Goal: Browse casually: Explore the website without a specific task or goal

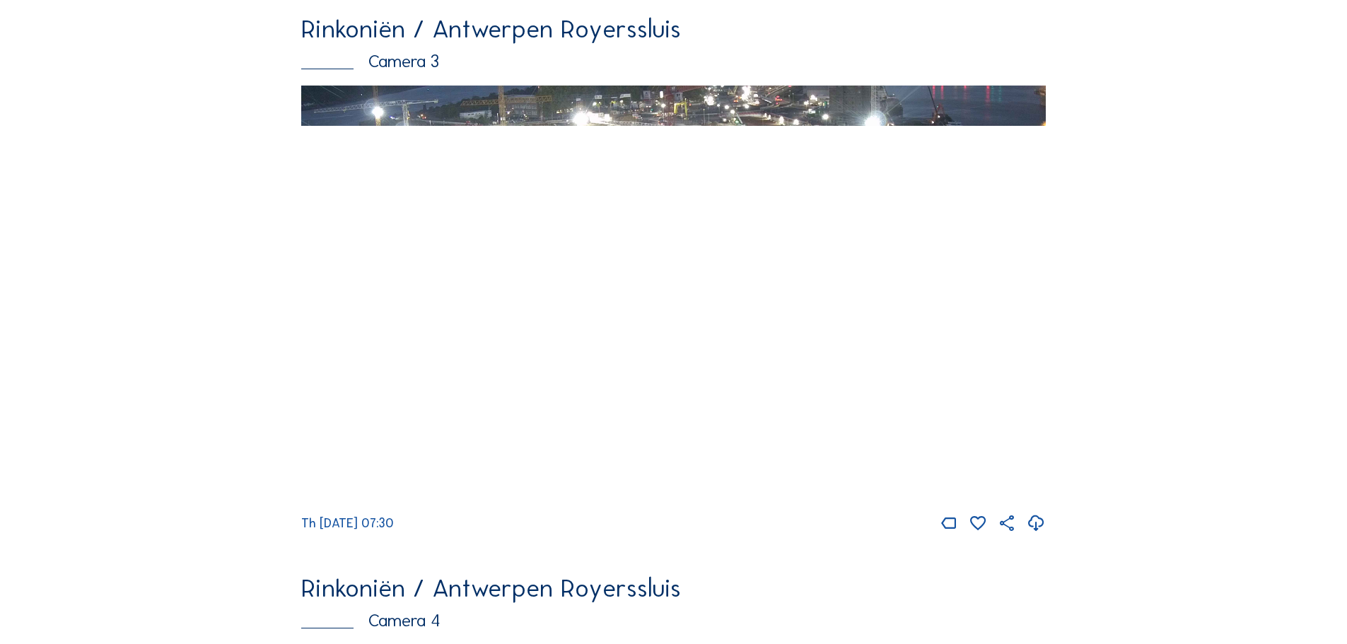
scroll to position [1839, 0]
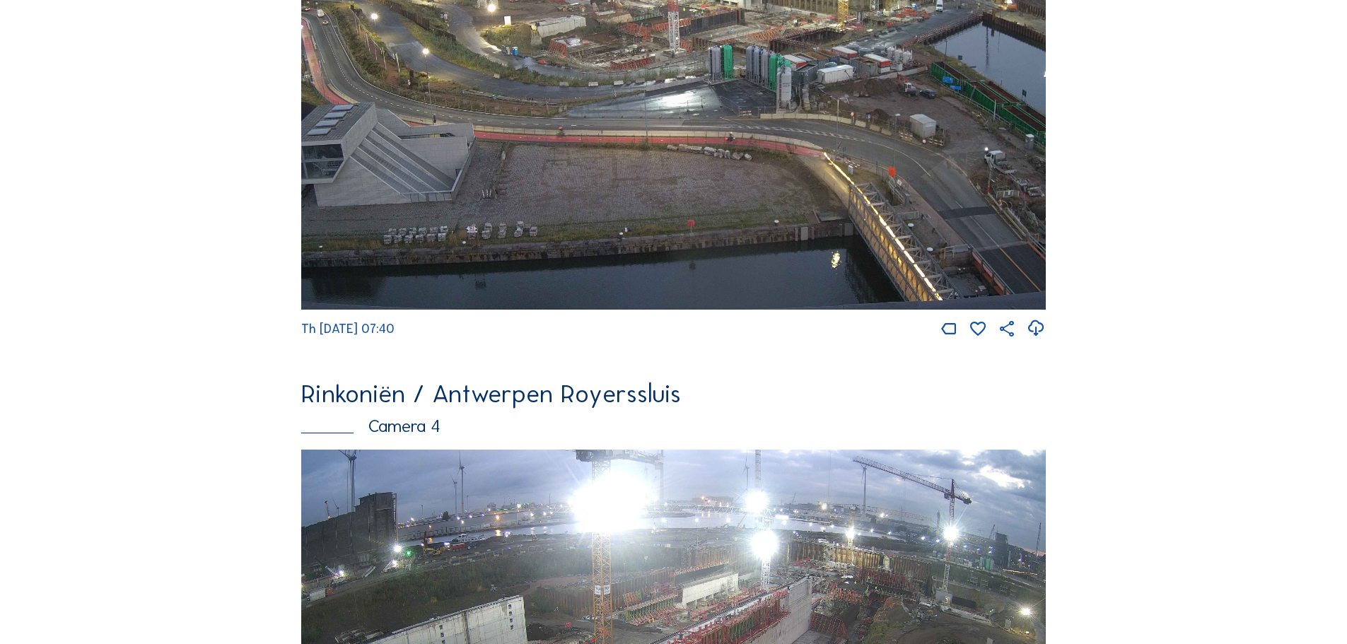
scroll to position [2325, 0]
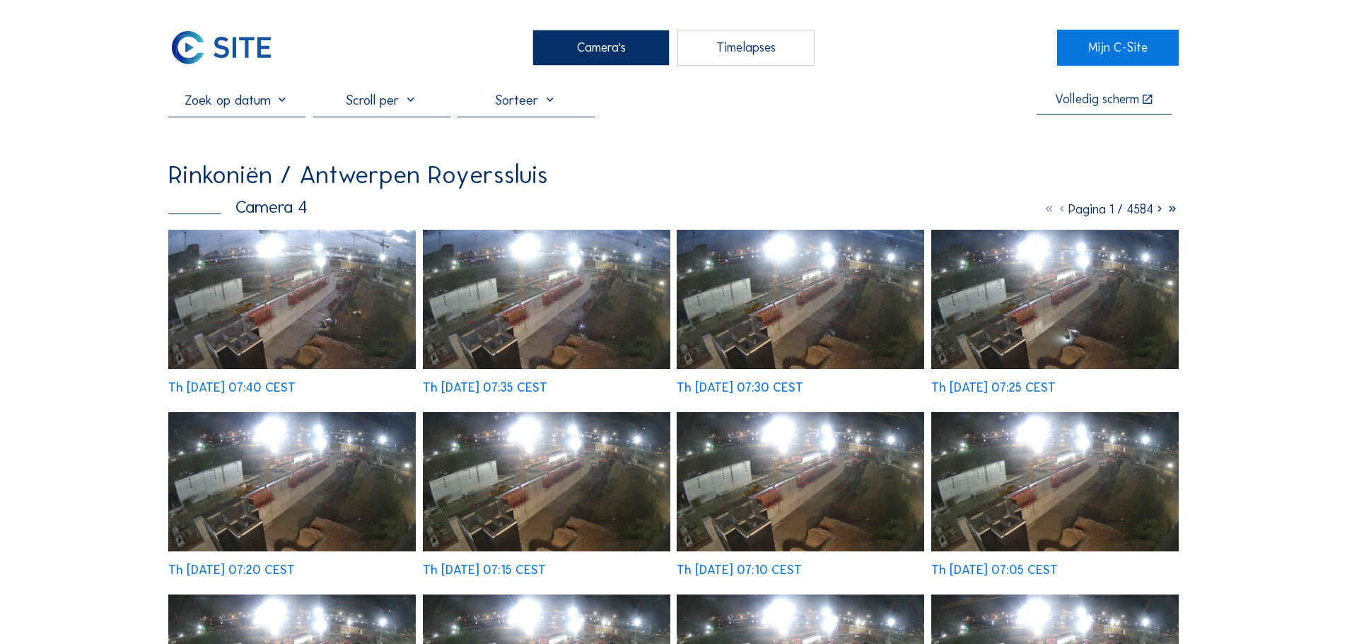
click at [293, 357] on img at bounding box center [291, 299] width 247 height 139
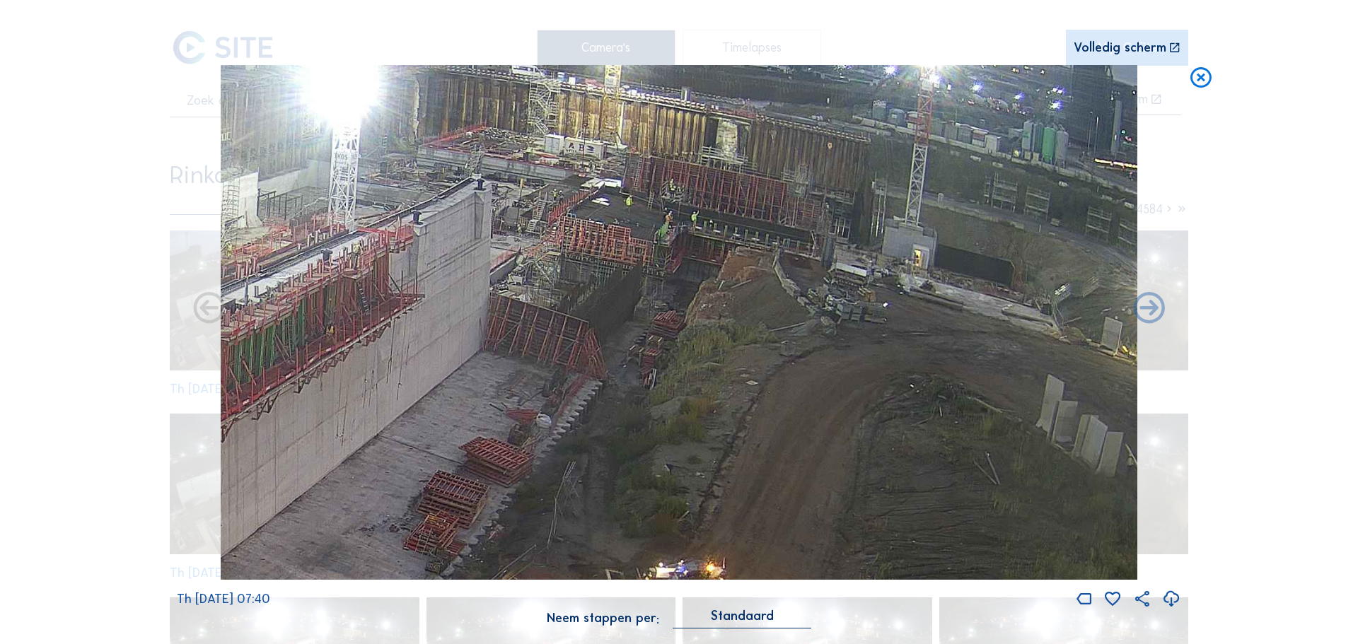
drag, startPoint x: 818, startPoint y: 302, endPoint x: 754, endPoint y: 308, distance: 64.0
click at [754, 308] on img at bounding box center [679, 322] width 916 height 515
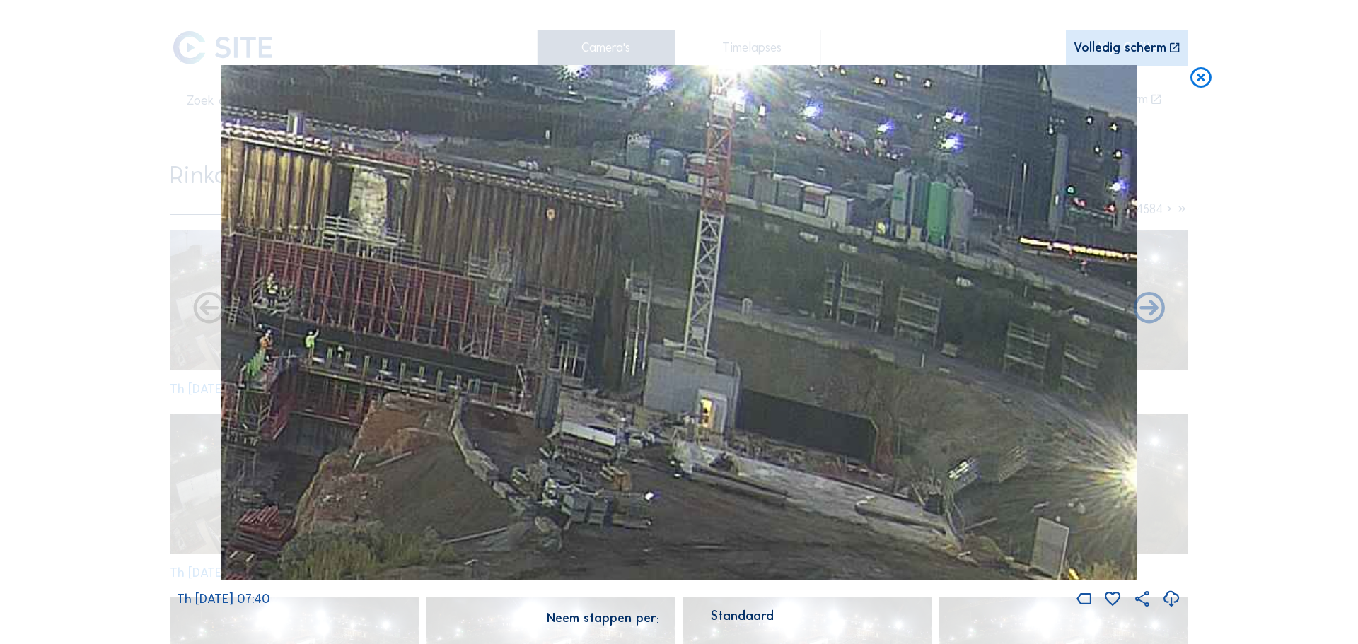
drag, startPoint x: 848, startPoint y: 281, endPoint x: 437, endPoint y: 391, distance: 425.4
click at [437, 391] on img at bounding box center [679, 322] width 916 height 515
